Goal: Transaction & Acquisition: Purchase product/service

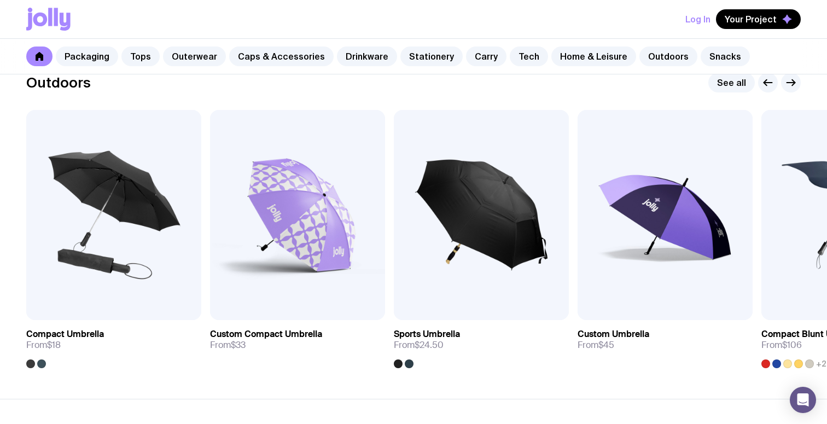
scroll to position [3387, 0]
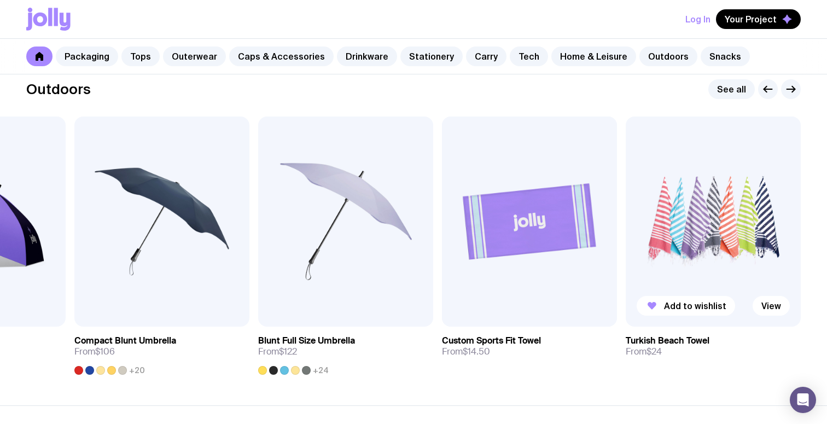
click at [688, 219] on img at bounding box center [712, 221] width 175 height 210
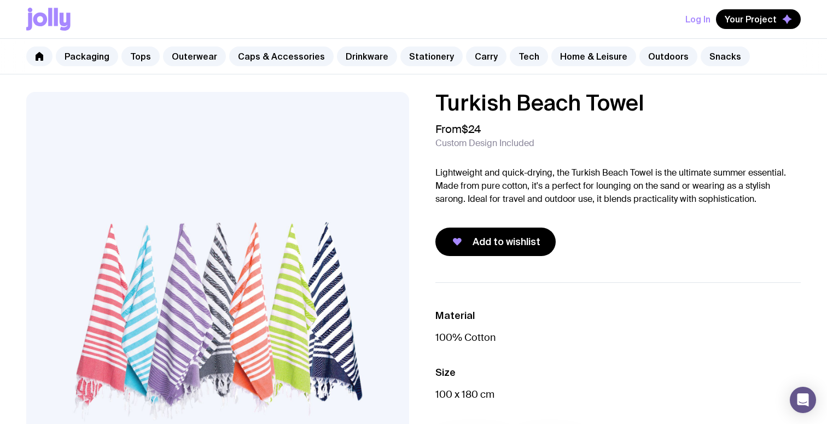
scroll to position [666, 0]
